Goal: Use online tool/utility: Utilize a website feature to perform a specific function

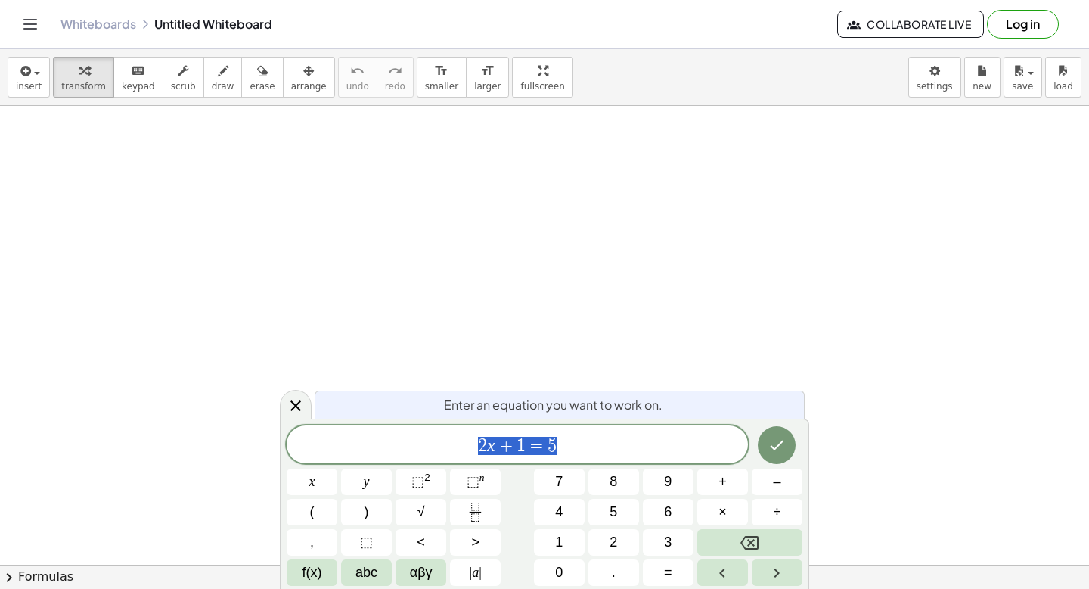
scroll to position [1, 0]
click at [296, 403] on icon at bounding box center [296, 405] width 18 height 18
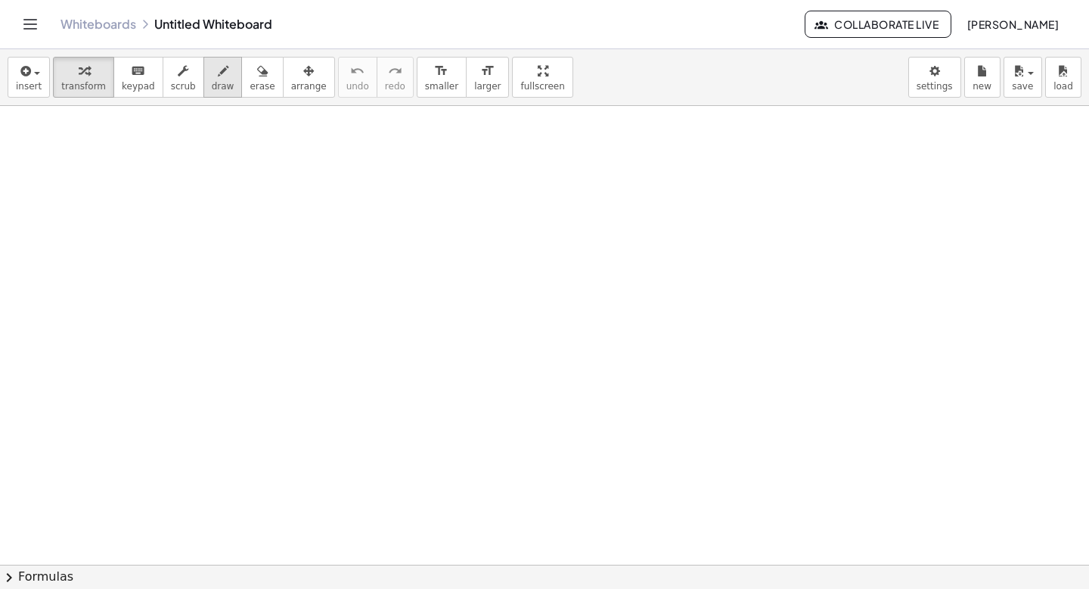
click at [218, 79] on icon "button" at bounding box center [223, 71] width 11 height 18
drag, startPoint x: 303, startPoint y: 236, endPoint x: 302, endPoint y: 276, distance: 40.1
drag, startPoint x: 348, startPoint y: 244, endPoint x: 351, endPoint y: 290, distance: 45.5
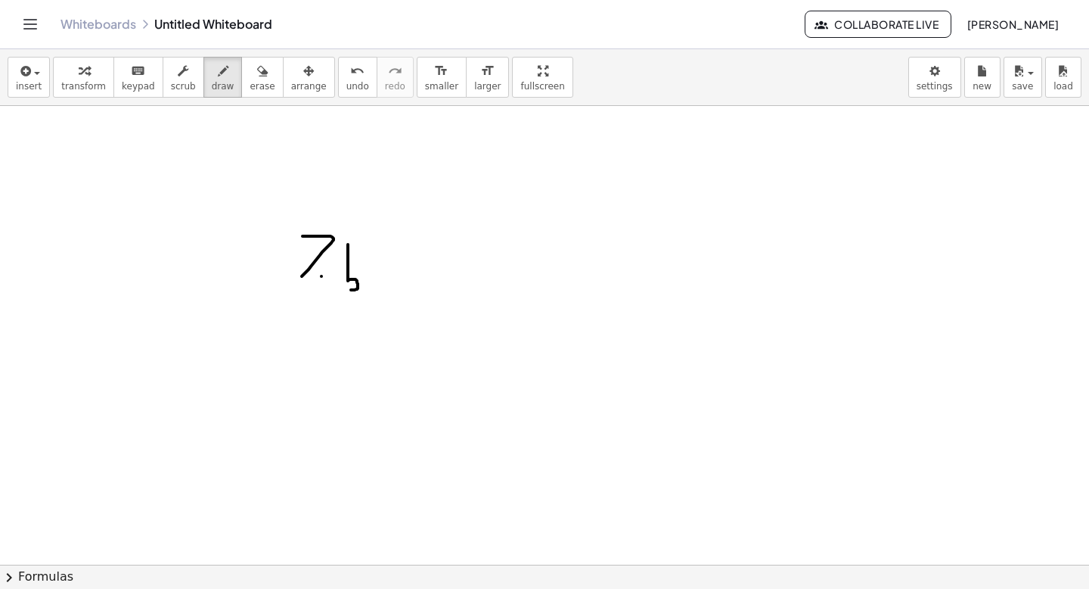
drag, startPoint x: 349, startPoint y: 244, endPoint x: 378, endPoint y: 247, distance: 29.6
drag, startPoint x: 284, startPoint y: 291, endPoint x: 352, endPoint y: 291, distance: 67.3
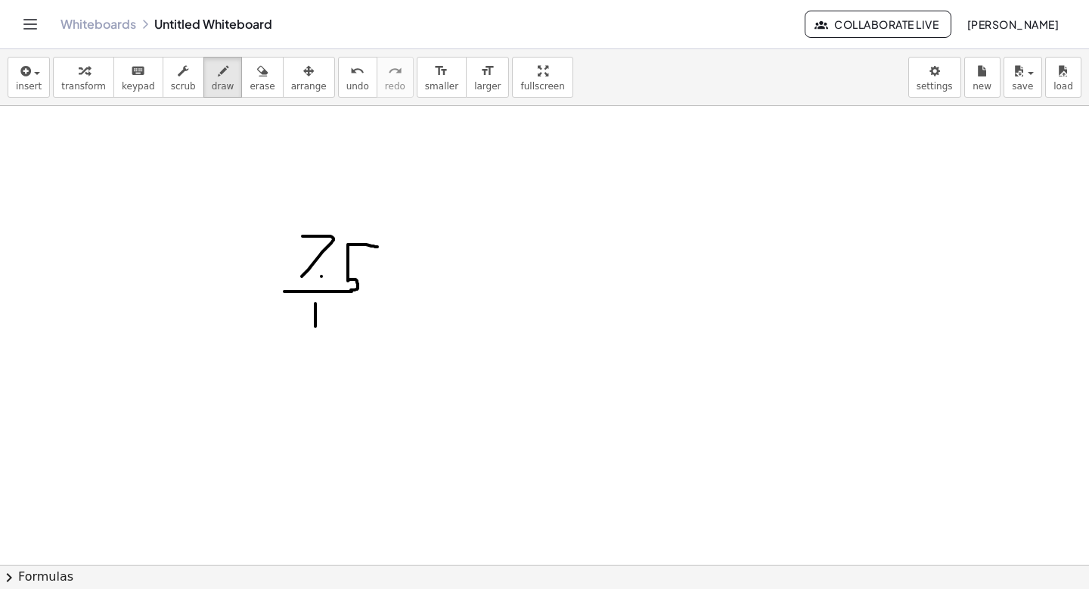
drag, startPoint x: 315, startPoint y: 303, endPoint x: 315, endPoint y: 341, distance: 37.8
